Goal: Find specific page/section: Find specific page/section

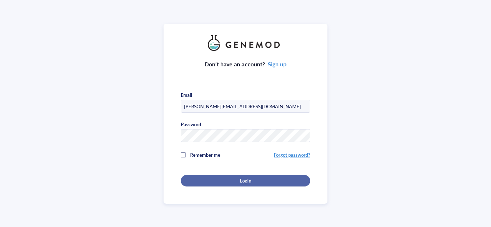
click at [212, 175] on button "Login" at bounding box center [245, 180] width 129 height 11
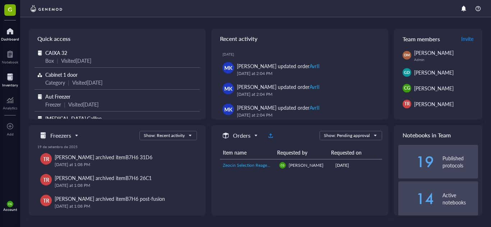
click at [17, 78] on div at bounding box center [10, 76] width 16 height 11
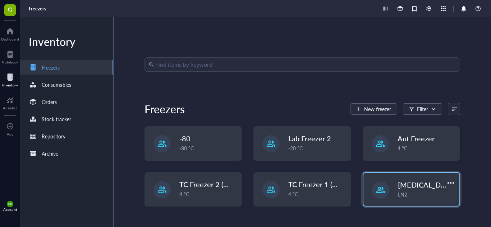
click at [386, 183] on div "[MEDICAL_DATA] Galileo LN2" at bounding box center [411, 189] width 96 height 33
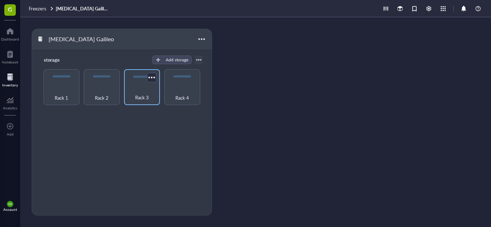
click at [139, 100] on span "Rack 3" at bounding box center [142, 98] width 14 height 8
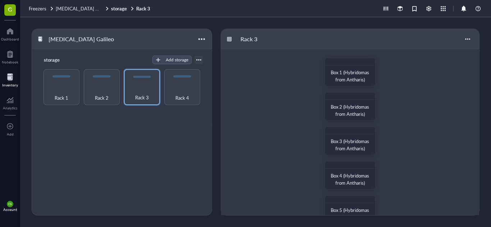
click at [440, 104] on div "Box 1 (Hybridomas from Antharis) Box 2 (Hybridomas from Antharis) Box 3 (Hybrid…" at bounding box center [350, 227] width 258 height 356
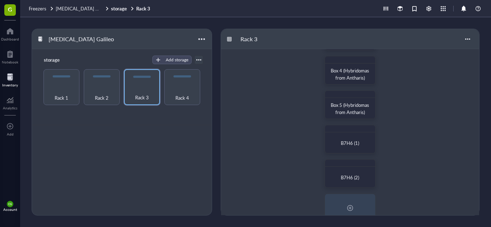
scroll to position [115, 0]
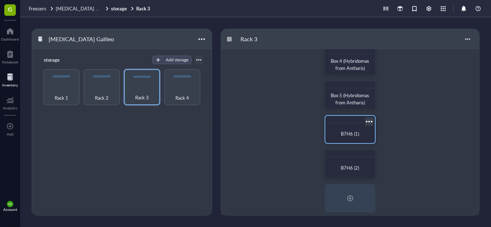
click at [337, 131] on div "B7H6 (1)" at bounding box center [350, 133] width 38 height 7
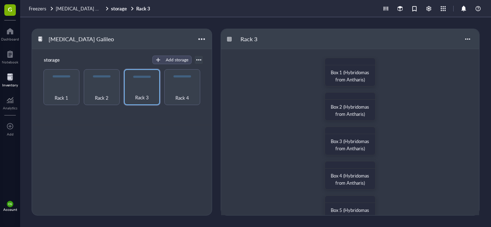
click at [444, 111] on div "Box 1 (Hybridomas from Antharis) Box 2 (Hybridomas from Antharis) Box 3 (Hybrid…" at bounding box center [350, 227] width 258 height 356
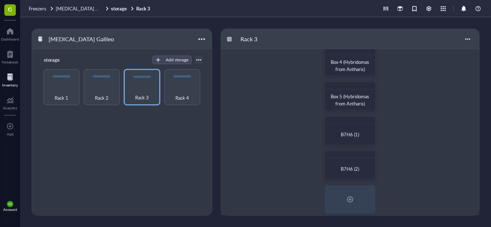
scroll to position [129, 0]
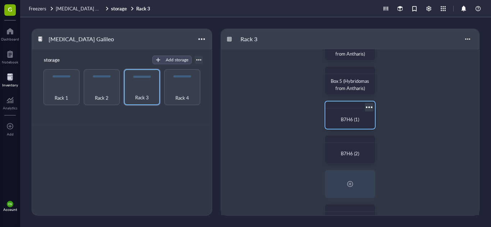
click at [351, 114] on div "B7H6 (1)" at bounding box center [350, 120] width 44 height 16
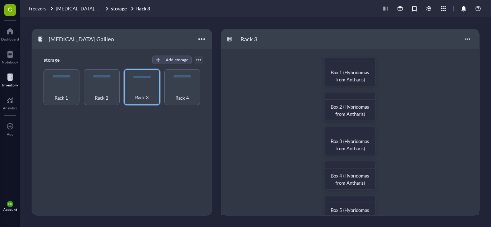
click at [425, 172] on div "Box 1 (Hybridomas from Antharis) Box 2 (Hybridomas from Antharis) Box 3 (Hybrid…" at bounding box center [350, 227] width 258 height 356
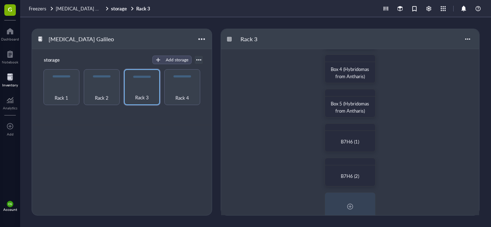
scroll to position [129, 0]
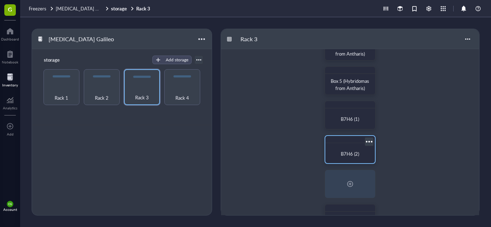
click at [350, 150] on div "B7H6 (2)" at bounding box center [350, 154] width 44 height 16
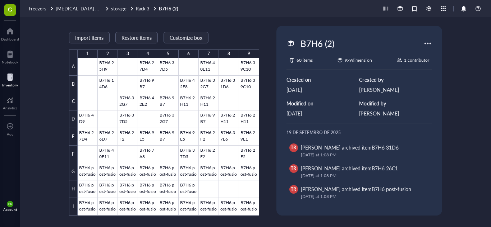
click at [264, 90] on div "Import items Restore items Customize box 1 2 3 4 5 6 7 8 9 A B C D E F G H I B7…" at bounding box center [255, 122] width 471 height 210
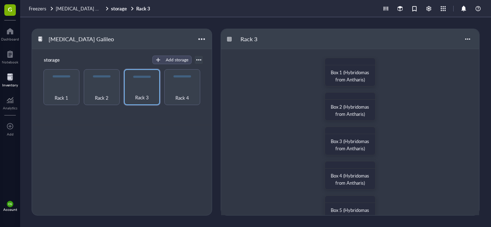
click at [389, 156] on div "Box 1 (Hybridomas from Antharis) Box 2 (Hybridomas from Antharis) Box 3 (Hybrid…" at bounding box center [350, 227] width 258 height 356
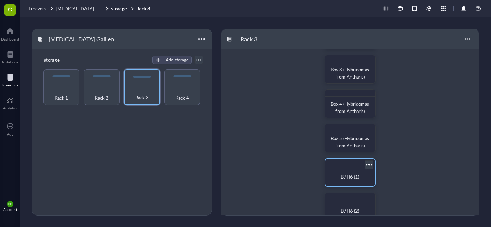
click at [336, 159] on div "B7H6 (1)" at bounding box center [349, 172] width 51 height 29
